Goal: Complete application form

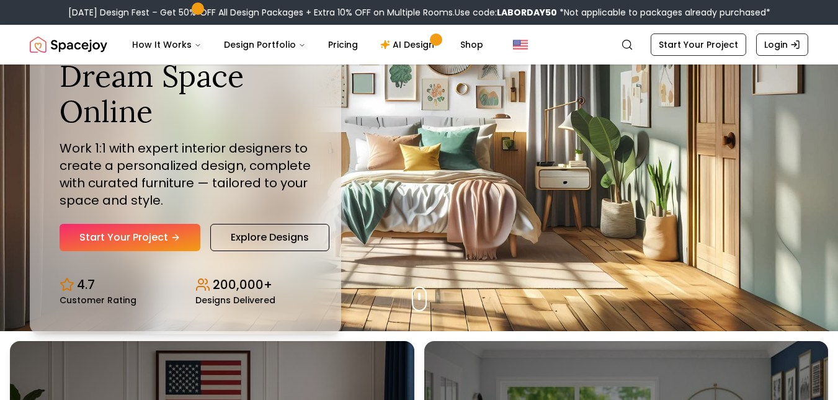
scroll to position [71, 0]
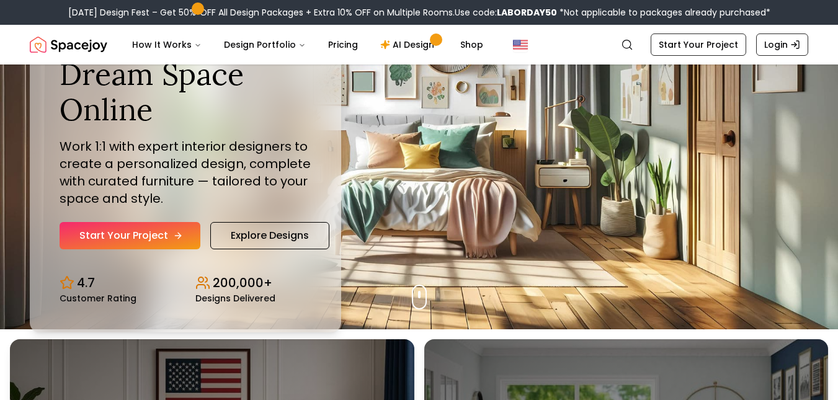
click at [94, 234] on link "Start Your Project" at bounding box center [130, 235] width 141 height 27
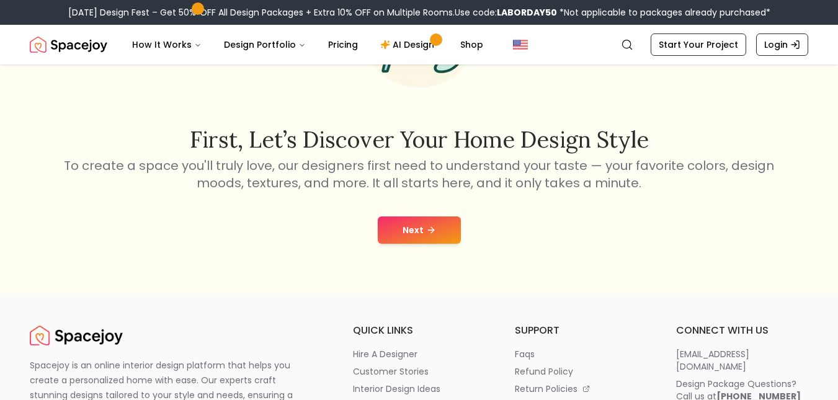
scroll to position [158, 0]
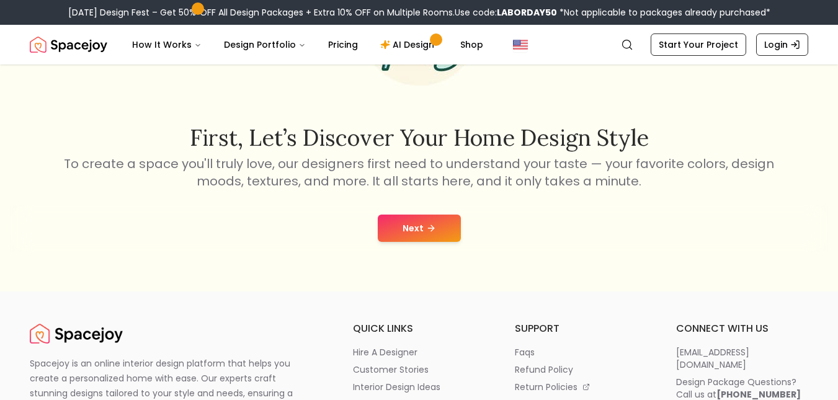
click at [412, 225] on button "Next" at bounding box center [419, 228] width 83 height 27
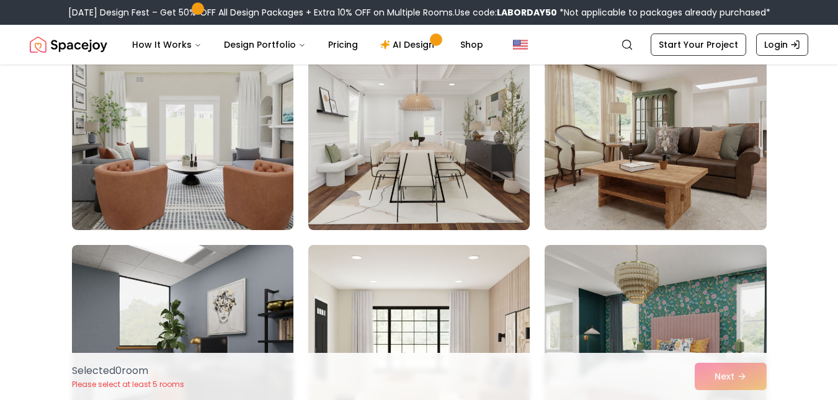
scroll to position [1208, 0]
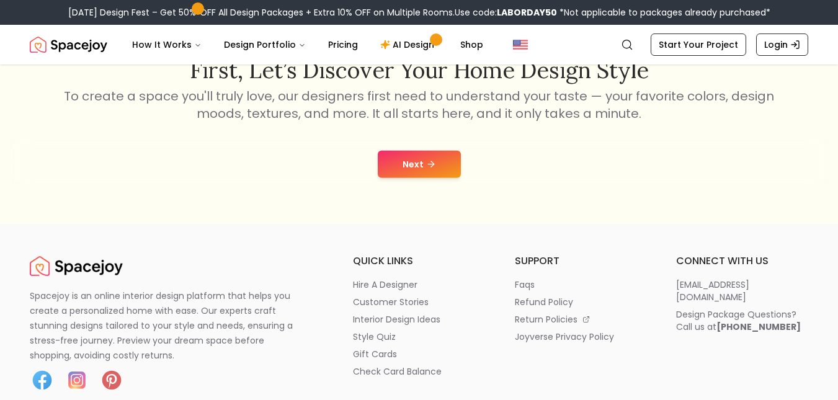
scroll to position [158, 0]
